Goal: Information Seeking & Learning: Check status

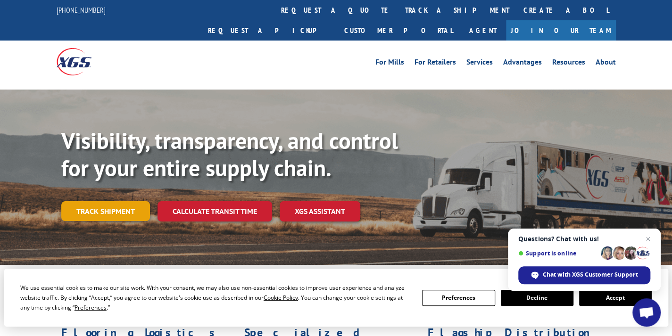
click at [99, 201] on link "Track shipment" at bounding box center [105, 211] width 89 height 20
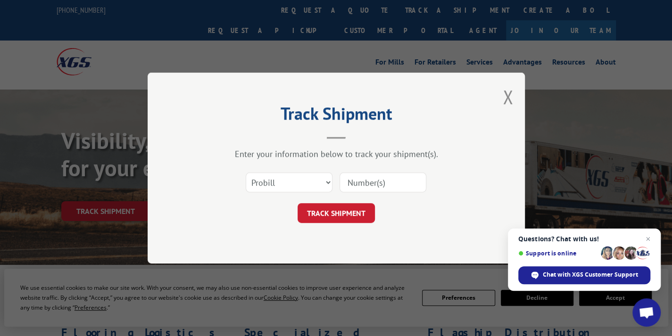
click at [362, 182] on input at bounding box center [382, 182] width 87 height 20
type input "17691941"
click button "TRACK SHIPMENT" at bounding box center [335, 213] width 77 height 20
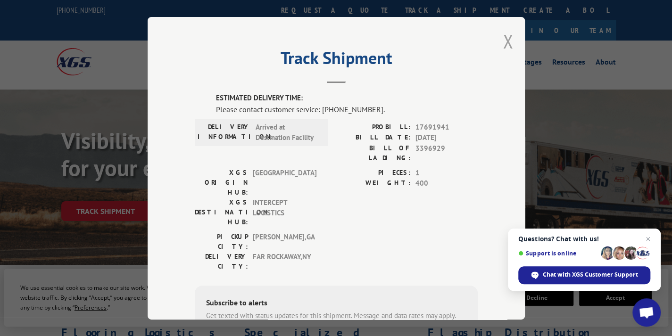
click at [507, 40] on button "Close modal" at bounding box center [507, 41] width 10 height 25
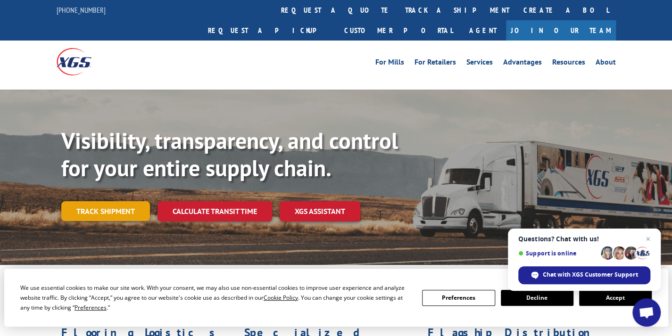
click at [100, 201] on link "Track shipment" at bounding box center [105, 211] width 89 height 20
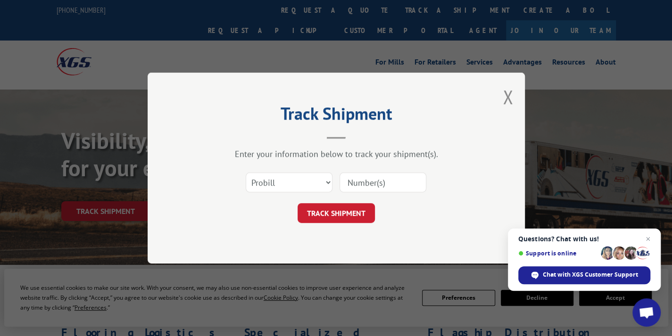
click at [388, 188] on input at bounding box center [382, 182] width 87 height 20
type input "17728011"
click button "TRACK SHIPMENT" at bounding box center [335, 213] width 77 height 20
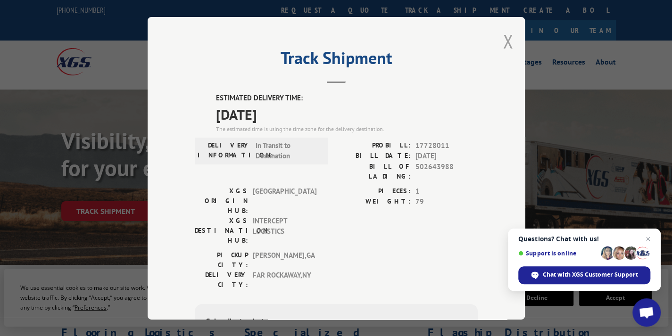
click at [503, 48] on button "Close modal" at bounding box center [507, 41] width 10 height 25
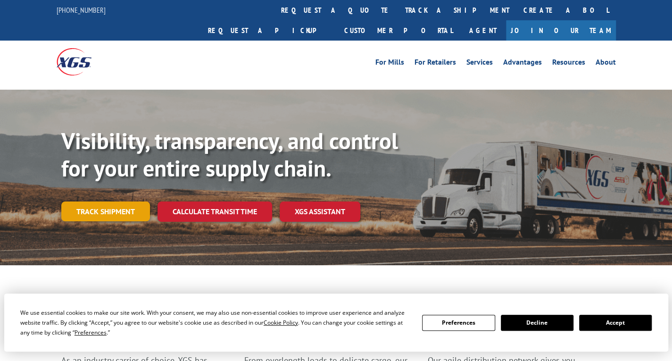
click at [107, 201] on link "Track shipment" at bounding box center [105, 211] width 89 height 20
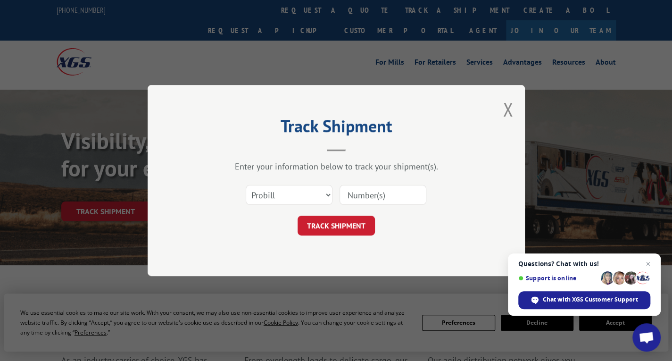
click at [355, 197] on input at bounding box center [382, 195] width 87 height 20
paste input "17691941"
type input "17691941"
click at [333, 222] on button "TRACK SHIPMENT" at bounding box center [335, 225] width 77 height 20
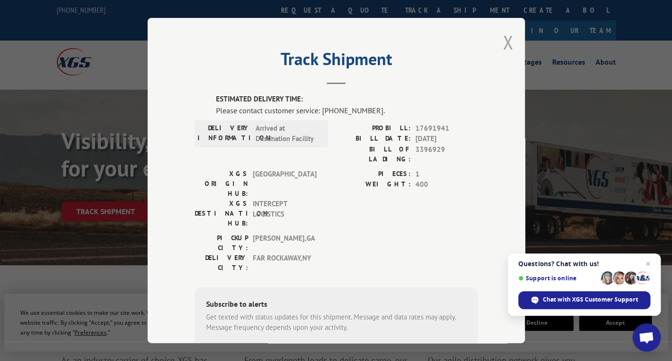
click at [505, 40] on button "Close modal" at bounding box center [507, 42] width 10 height 25
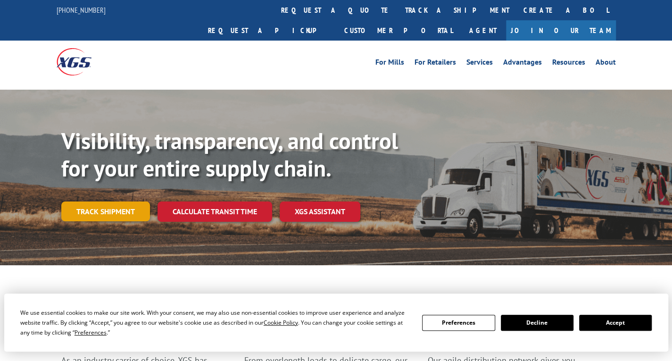
click at [118, 201] on link "Track shipment" at bounding box center [105, 211] width 89 height 20
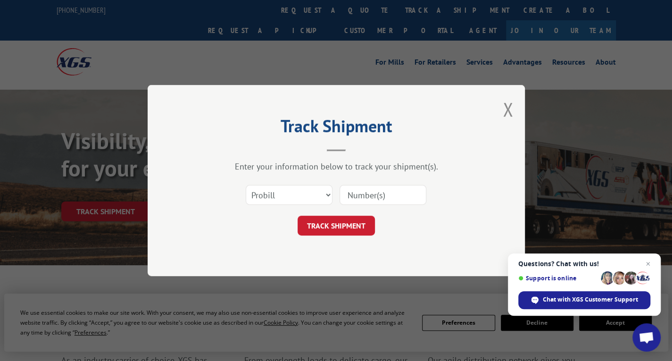
click at [374, 182] on div "Select category... Probill BOL PO" at bounding box center [336, 194] width 283 height 31
click at [366, 194] on input at bounding box center [382, 195] width 87 height 20
paste input "17693117"
type input "17693117"
click at [329, 224] on button "TRACK SHIPMENT" at bounding box center [335, 225] width 77 height 20
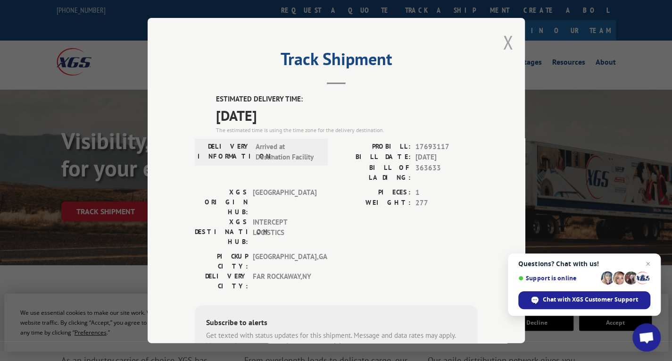
click at [505, 48] on button "Close modal" at bounding box center [507, 42] width 10 height 25
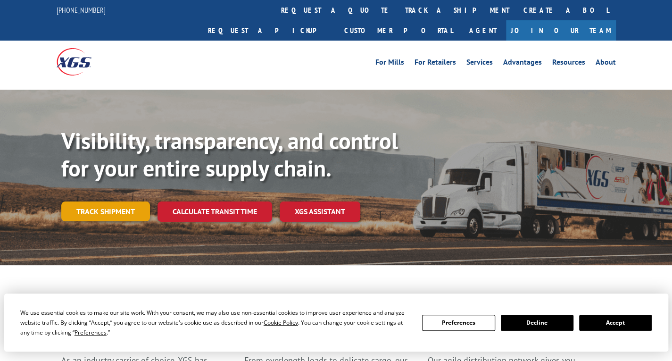
click at [107, 201] on link "Track shipment" at bounding box center [105, 211] width 89 height 20
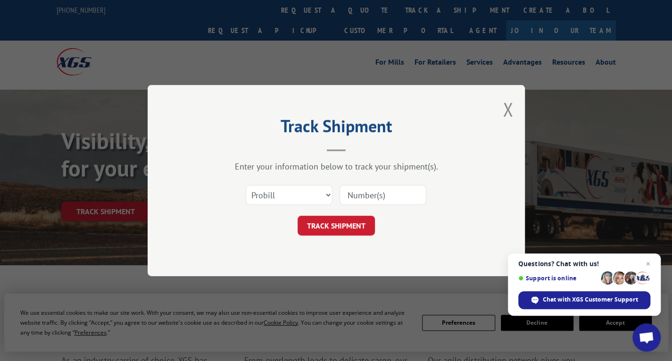
click at [362, 194] on input at bounding box center [382, 195] width 87 height 20
paste input "17691604"
type input "17691604"
click at [341, 230] on button "TRACK SHIPMENT" at bounding box center [335, 225] width 77 height 20
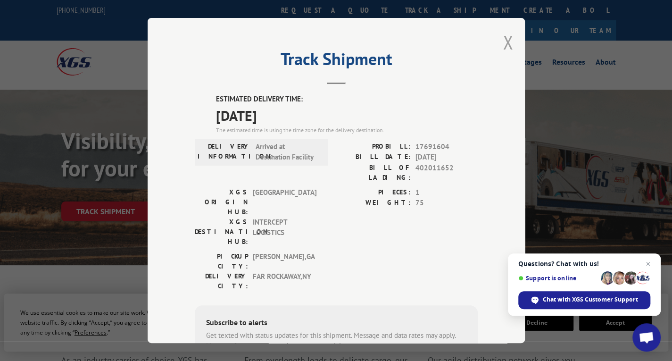
click at [503, 41] on button "Close modal" at bounding box center [507, 42] width 10 height 25
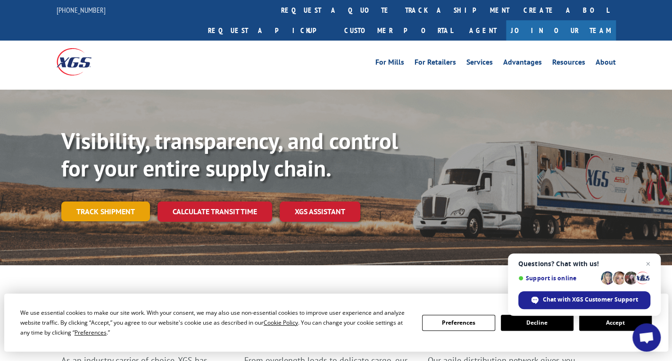
click at [118, 201] on link "Track shipment" at bounding box center [105, 211] width 89 height 20
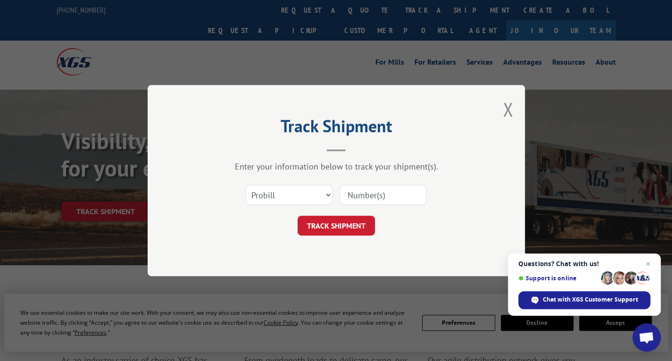
click at [388, 199] on input at bounding box center [382, 195] width 87 height 20
type input "17702373"
click button "TRACK SHIPMENT" at bounding box center [335, 225] width 77 height 20
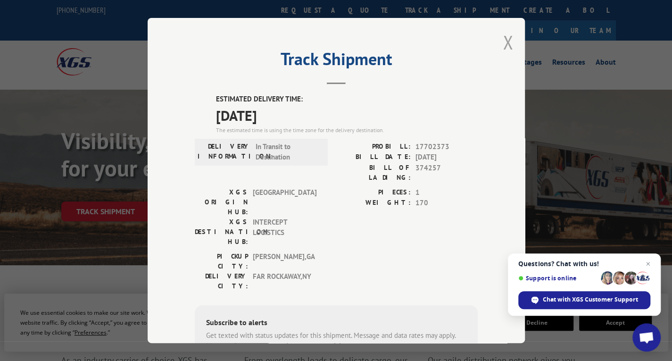
click at [504, 38] on button "Close modal" at bounding box center [507, 42] width 10 height 25
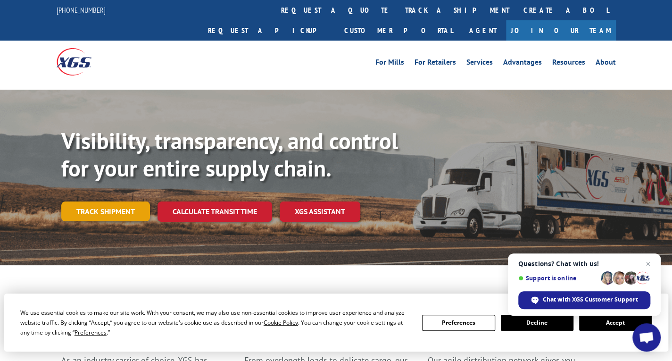
click at [96, 201] on link "Track shipment" at bounding box center [105, 211] width 89 height 20
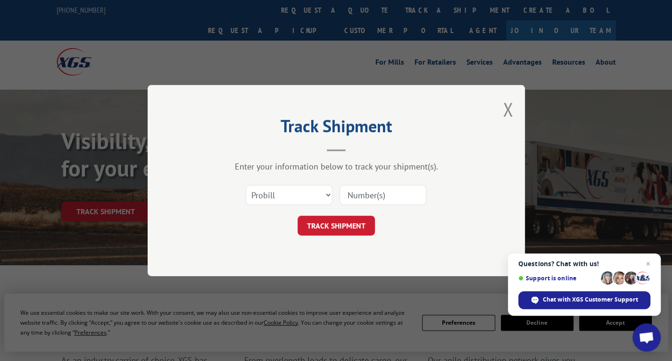
click at [371, 193] on input at bounding box center [382, 195] width 87 height 20
type input "17695426"
click button "TRACK SHIPMENT" at bounding box center [335, 225] width 77 height 20
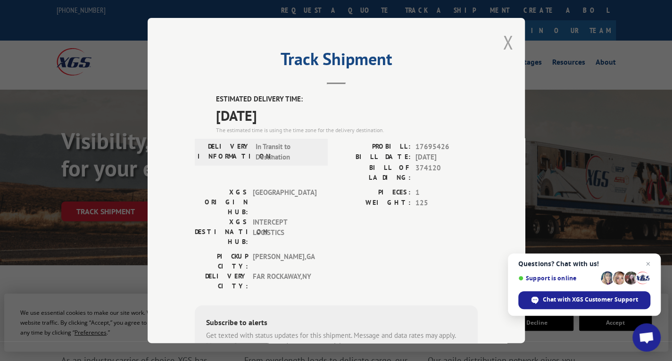
click at [502, 40] on button "Close modal" at bounding box center [507, 42] width 10 height 25
